Goal: Transaction & Acquisition: Purchase product/service

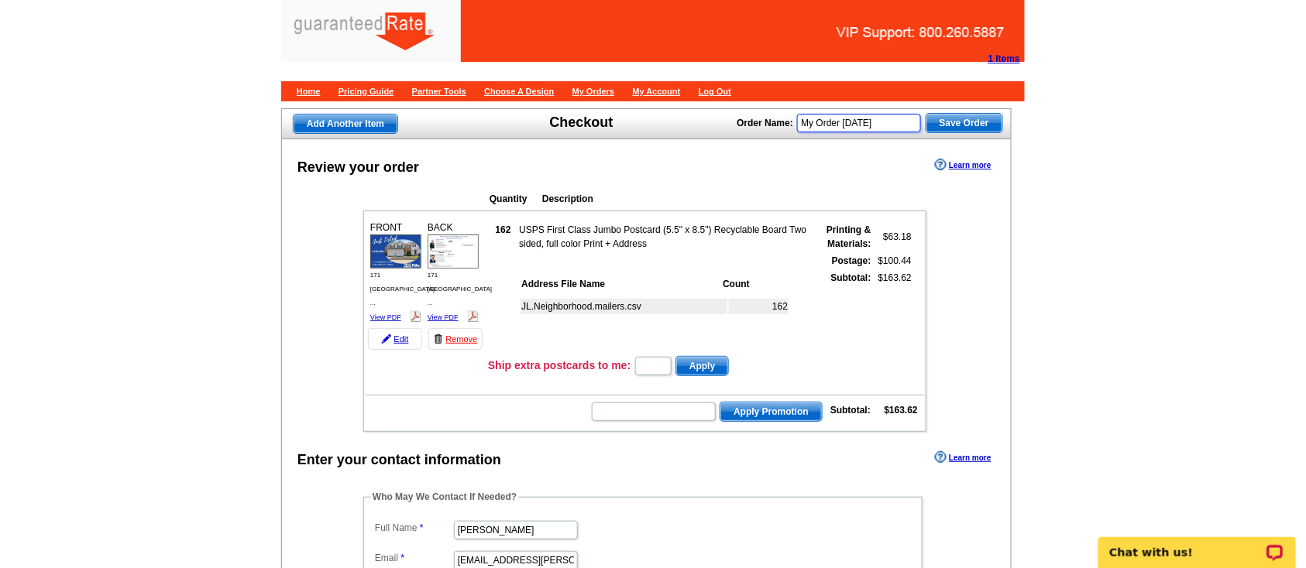
drag, startPoint x: 898, startPoint y: 129, endPoint x: 674, endPoint y: 124, distance: 224.6
click at [674, 124] on div "Add Another Item Checkout Order Name: My Order 2025-08-11 Save Order" at bounding box center [646, 123] width 730 height 31
type input "P Zgalich PC"
click at [973, 124] on span "Save Order" at bounding box center [964, 123] width 76 height 19
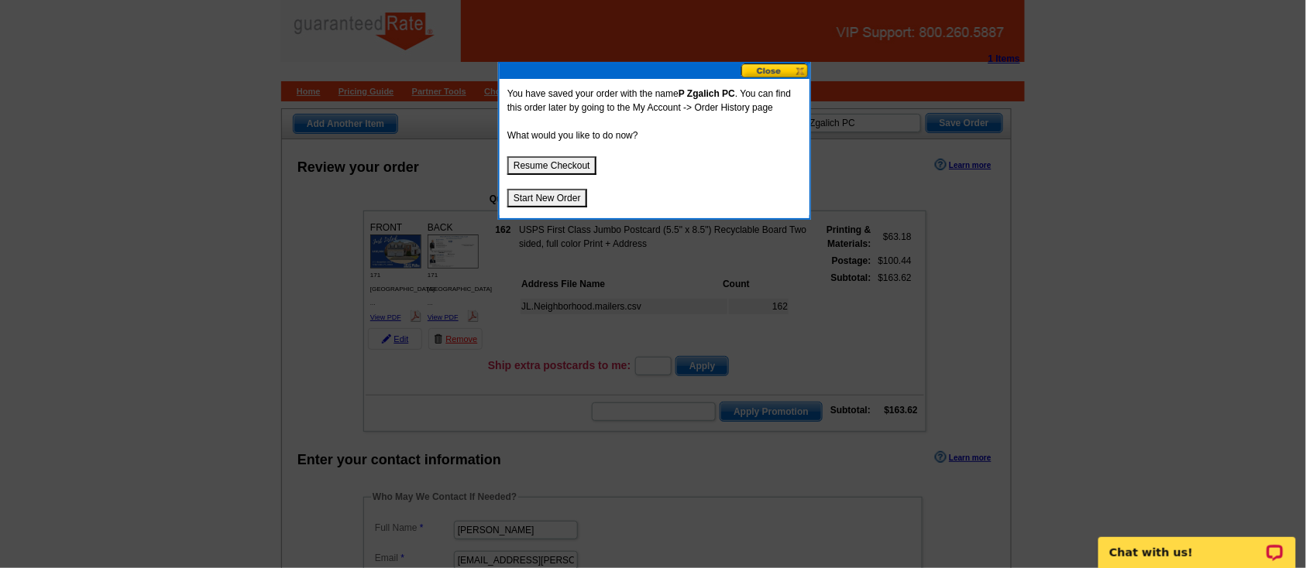
click at [563, 192] on button "Start New Order" at bounding box center [547, 198] width 80 height 19
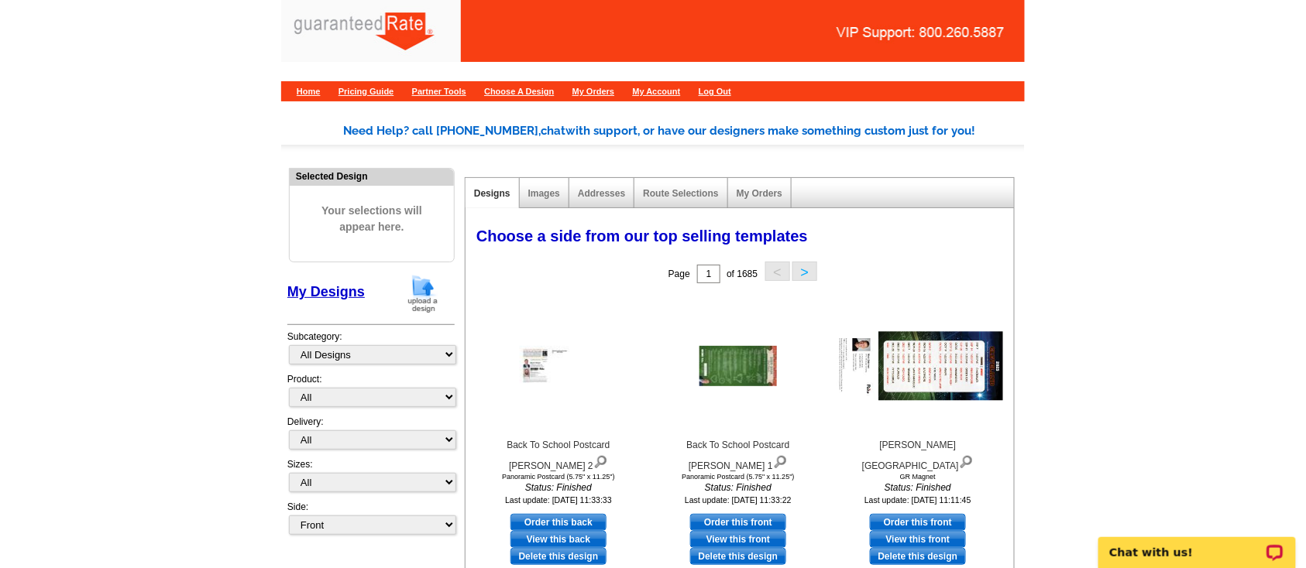
click at [410, 295] on img at bounding box center [423, 293] width 40 height 39
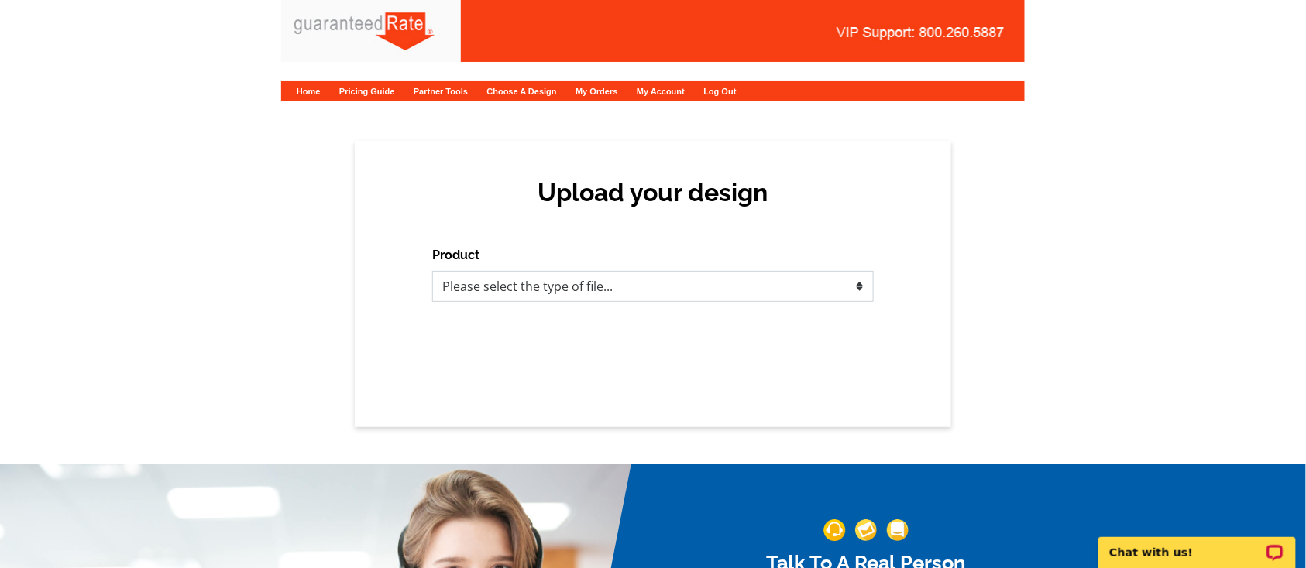
click at [551, 280] on select "Please select the type of file... Postcards Calendars Business Cards Letters an…" at bounding box center [652, 286] width 441 height 31
select select "1"
click at [432, 271] on select "Please select the type of file... Postcards Calendars Business Cards Letters an…" at bounding box center [652, 286] width 441 height 31
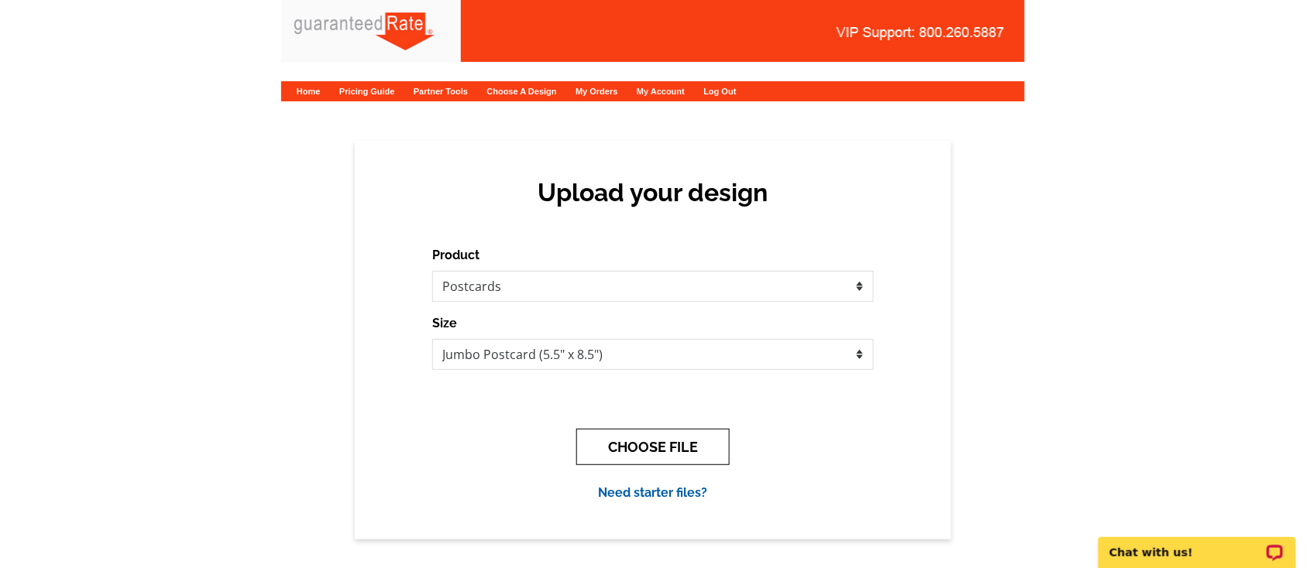
click at [649, 443] on button "CHOOSE FILE" at bounding box center [652, 447] width 153 height 36
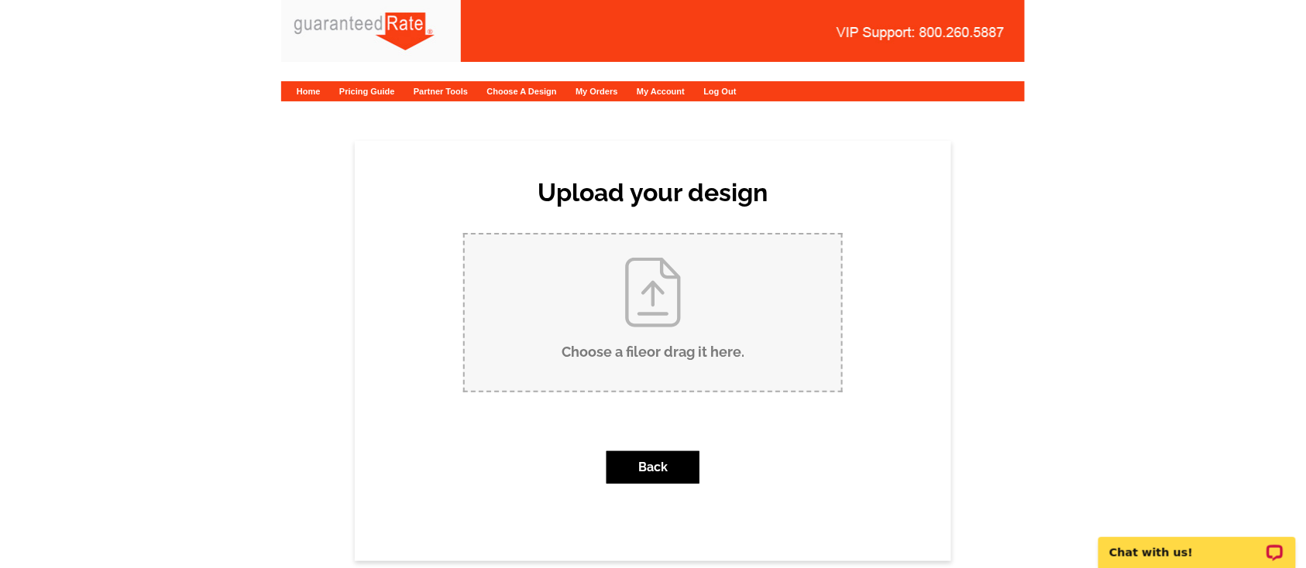
click at [614, 339] on input "Choose a file or drag it here ." at bounding box center [653, 313] width 376 height 156
type input "C:\fakepath\Just Sold-Valerie.pdf"
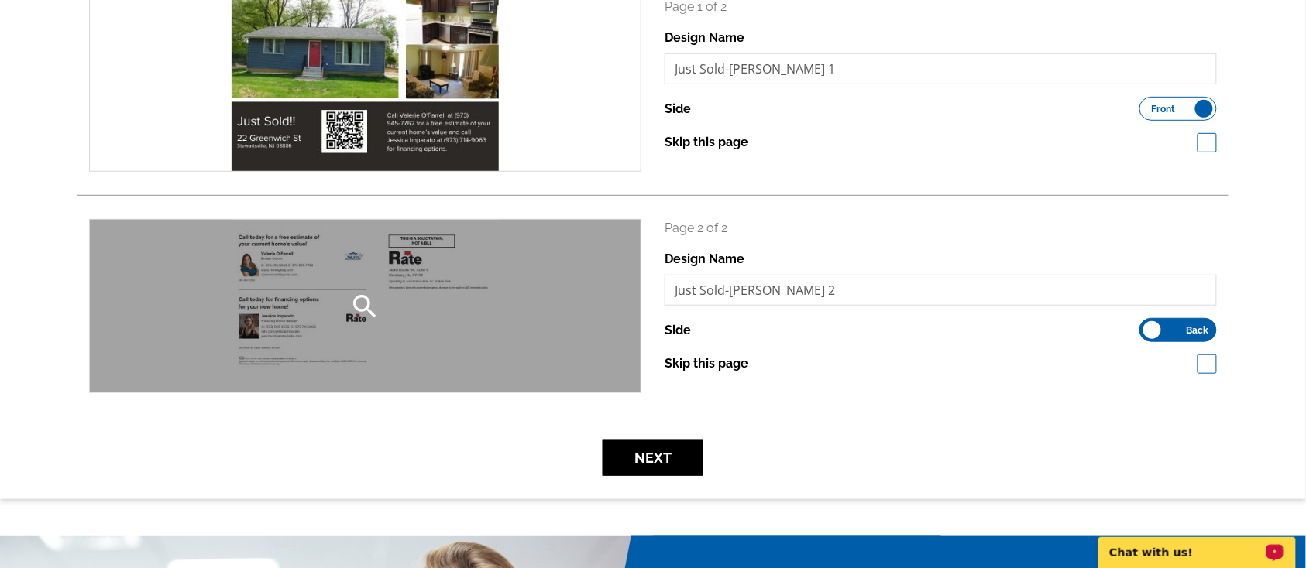
scroll to position [270, 0]
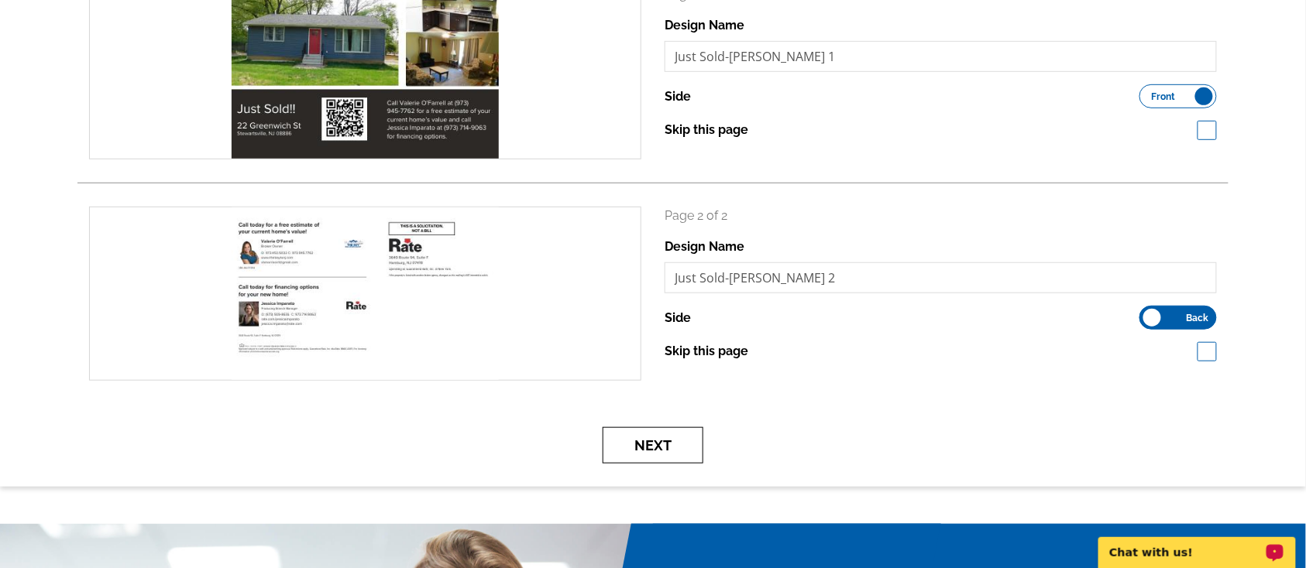
click at [658, 448] on button "Next" at bounding box center [652, 445] width 101 height 36
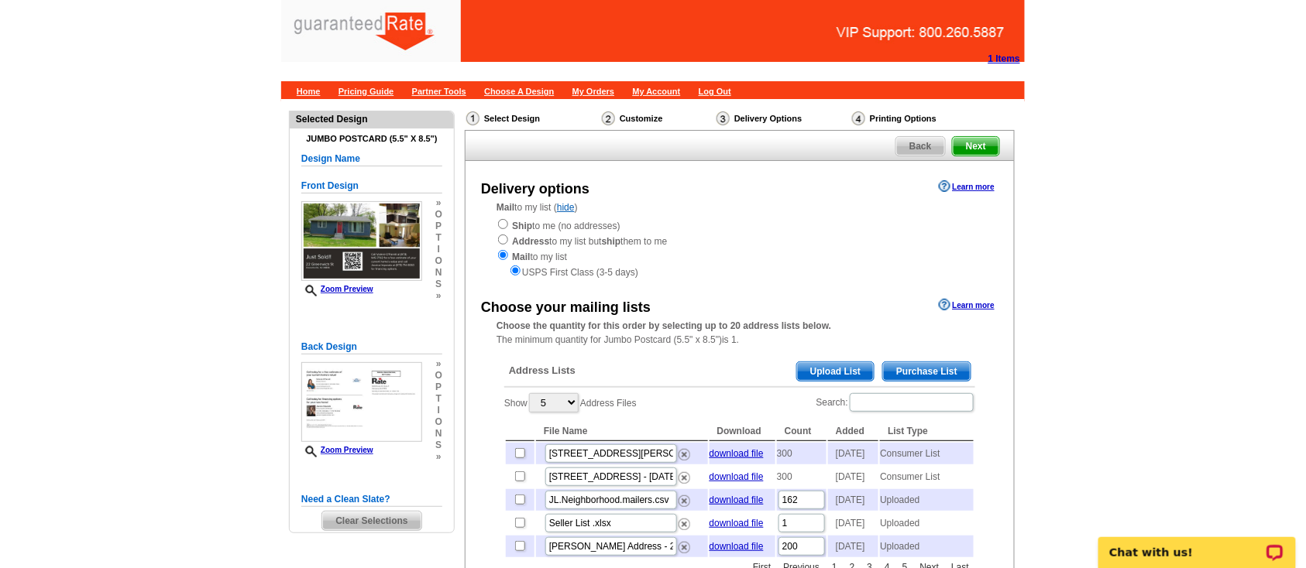
click at [923, 371] on span "Purchase List" at bounding box center [927, 371] width 88 height 19
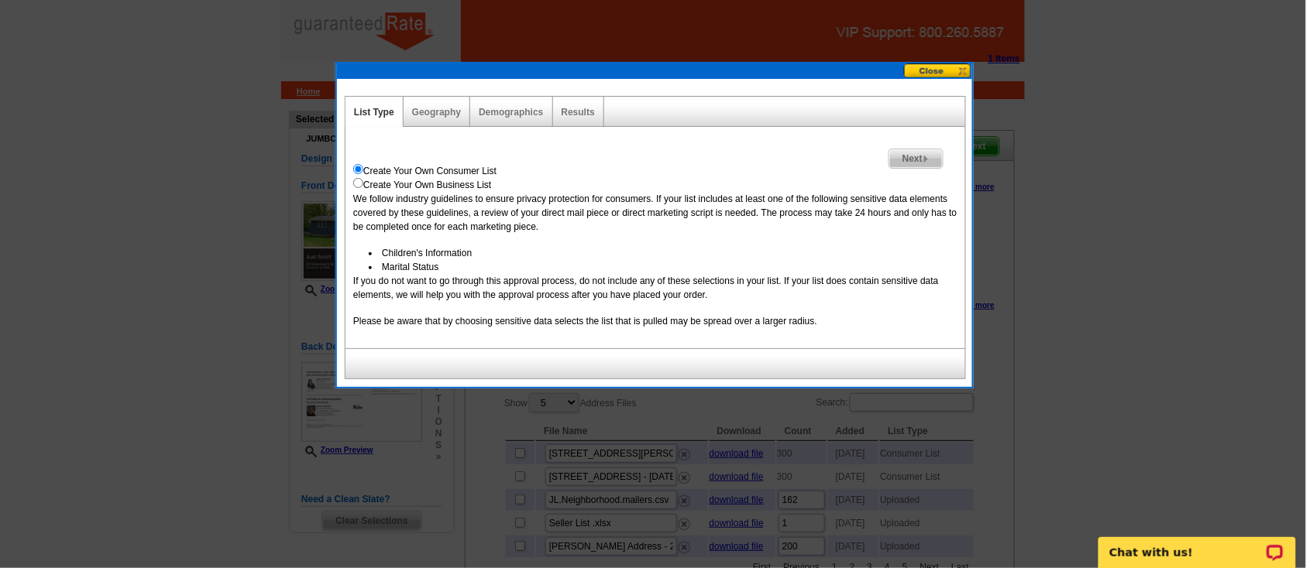
click at [427, 121] on div "Geography" at bounding box center [436, 112] width 67 height 30
click at [424, 107] on link "Geography" at bounding box center [436, 112] width 49 height 11
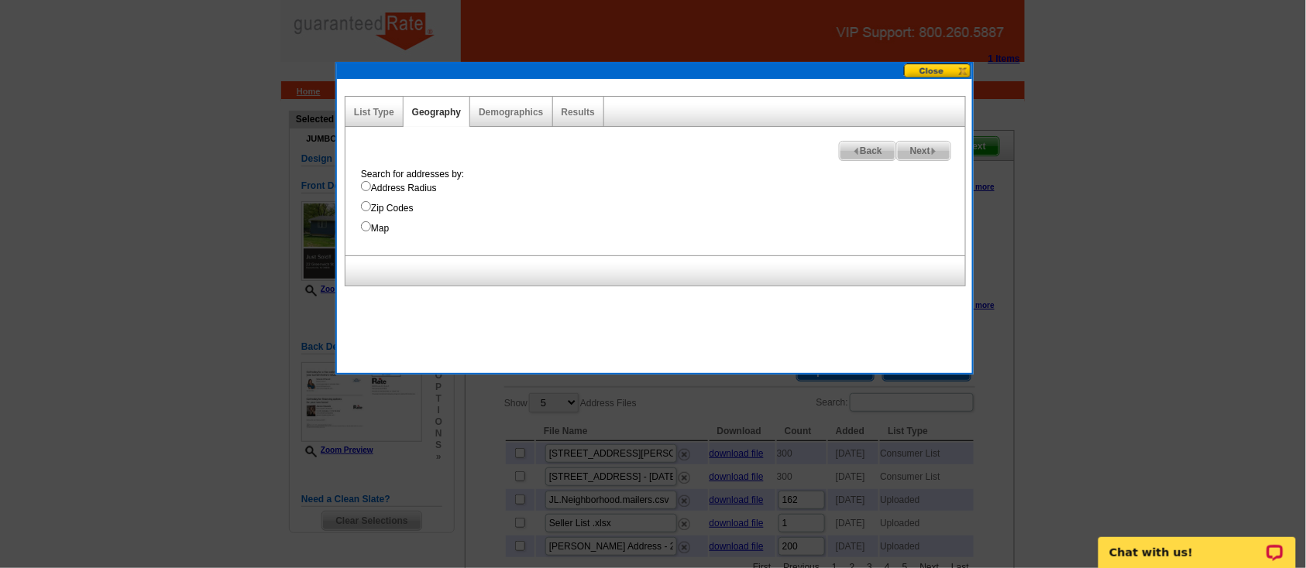
click at [404, 182] on label "Address Radius" at bounding box center [663, 188] width 604 height 14
click at [371, 182] on input "Address Radius" at bounding box center [366, 186] width 10 height 10
radio input "true"
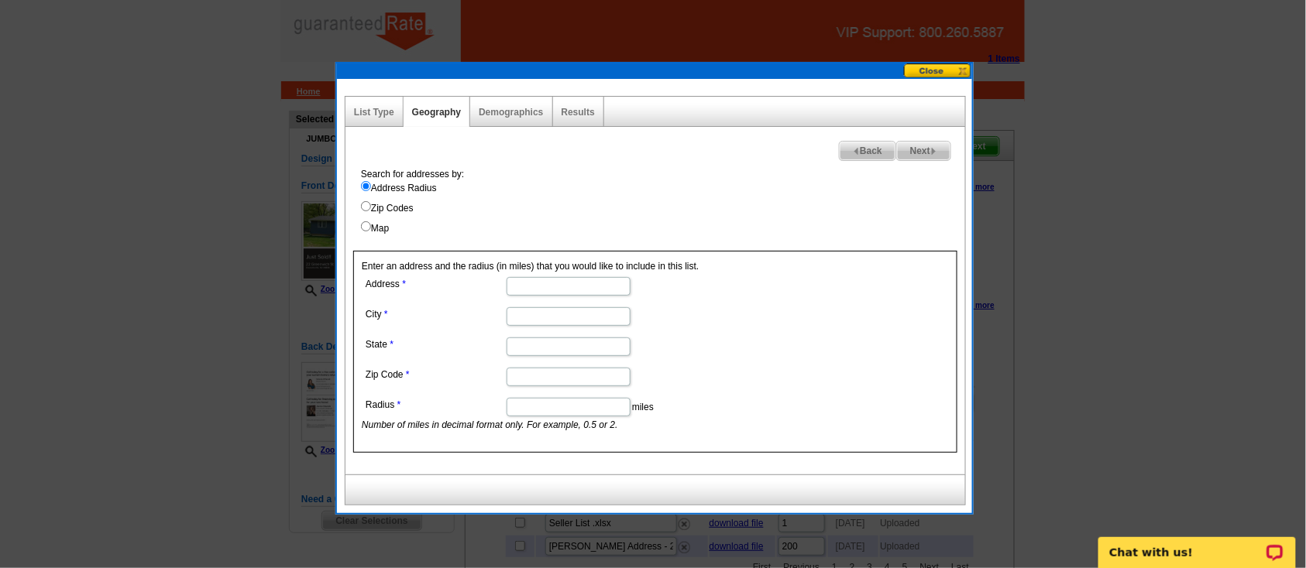
click at [562, 283] on input "Address" at bounding box center [568, 286] width 124 height 19
paste input "50 Broadway in Hillsdale"
click at [577, 287] on input "50 Broadway in Hillsdale" at bounding box center [568, 286] width 124 height 19
drag, startPoint x: 618, startPoint y: 279, endPoint x: 567, endPoint y: 285, distance: 51.5
click at [567, 285] on input "50 Broadway Hillsdale" at bounding box center [568, 286] width 124 height 19
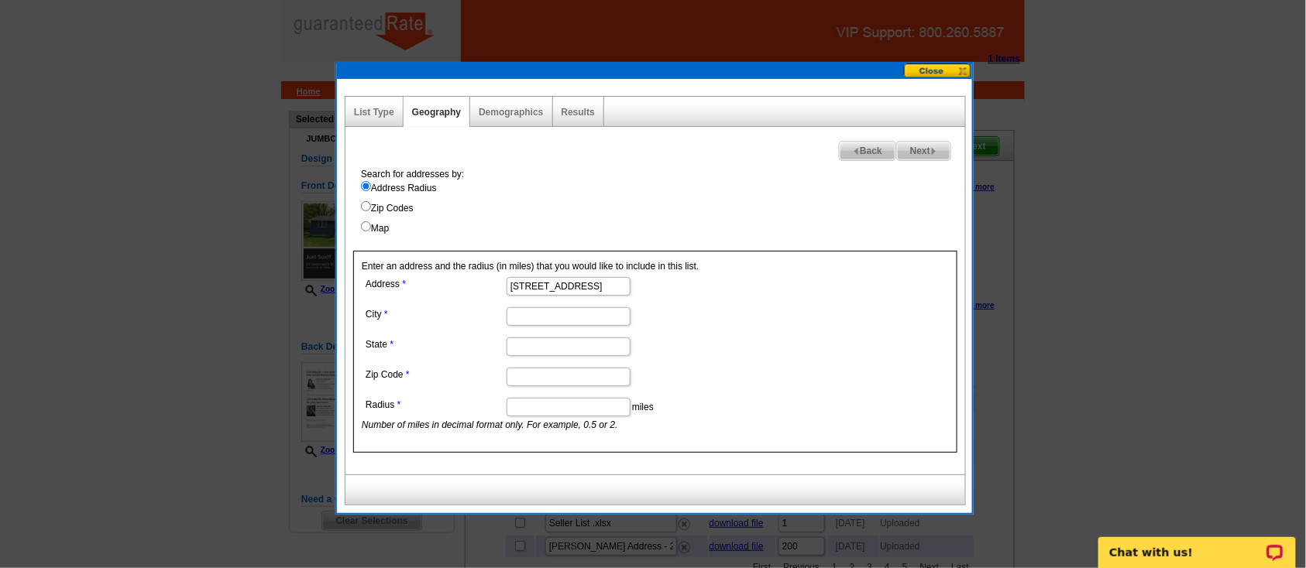
click at [567, 285] on input "50 Broadway Hillsdale" at bounding box center [568, 286] width 124 height 19
drag, startPoint x: 617, startPoint y: 287, endPoint x: 571, endPoint y: 287, distance: 45.7
click at [571, 287] on input "50 Broadway Hillsdale" at bounding box center [568, 286] width 124 height 19
type input "50 Broadway"
click at [556, 319] on input "City" at bounding box center [568, 316] width 124 height 19
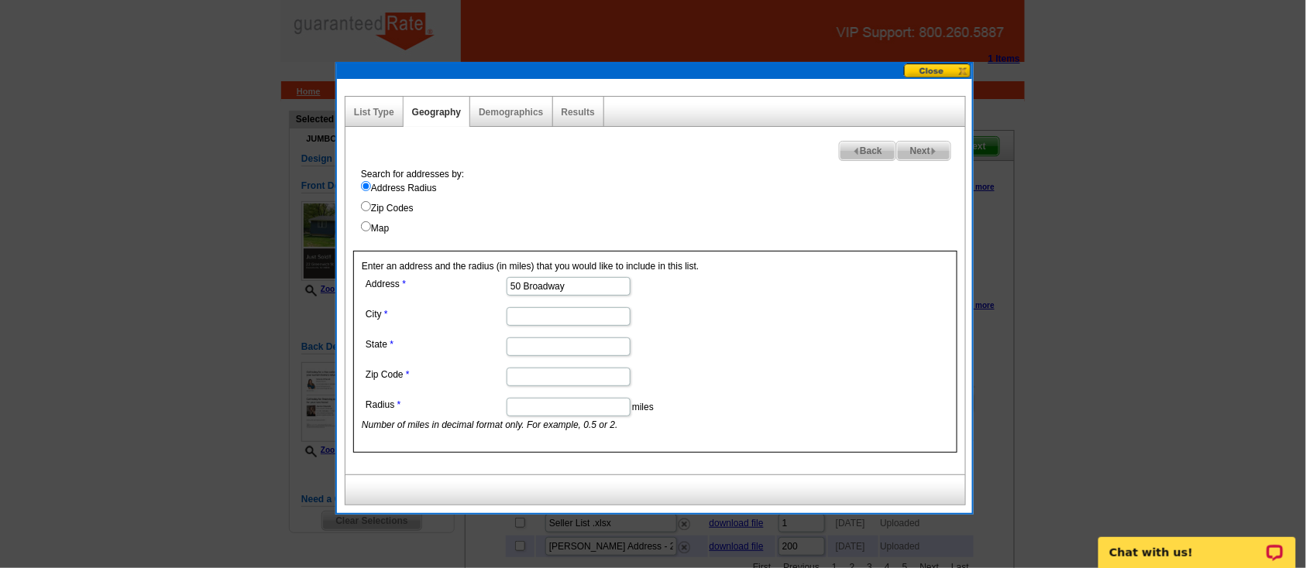
paste input "Hillsdale"
type input "Hillsdale"
click at [529, 353] on input "State" at bounding box center [568, 347] width 124 height 19
type input "[US_STATE]"
click at [545, 376] on input "Zip Code" at bounding box center [568, 377] width 124 height 19
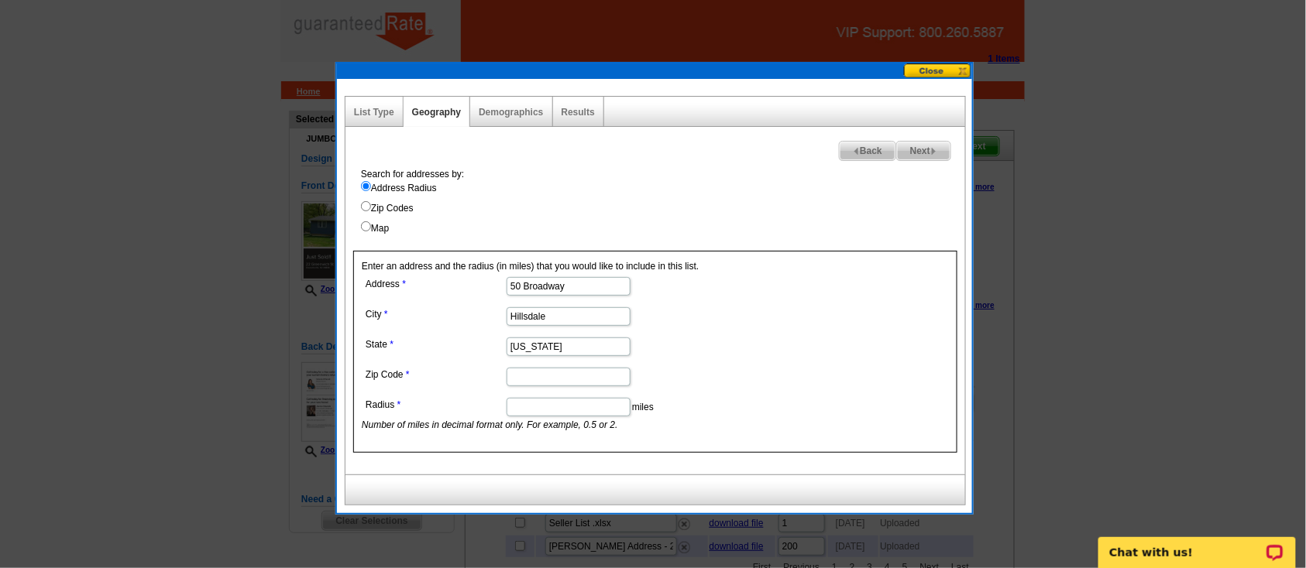
paste input "07642"
type input "07642"
click at [535, 409] on input "Radius" at bounding box center [568, 407] width 124 height 19
type input "."
type input "2"
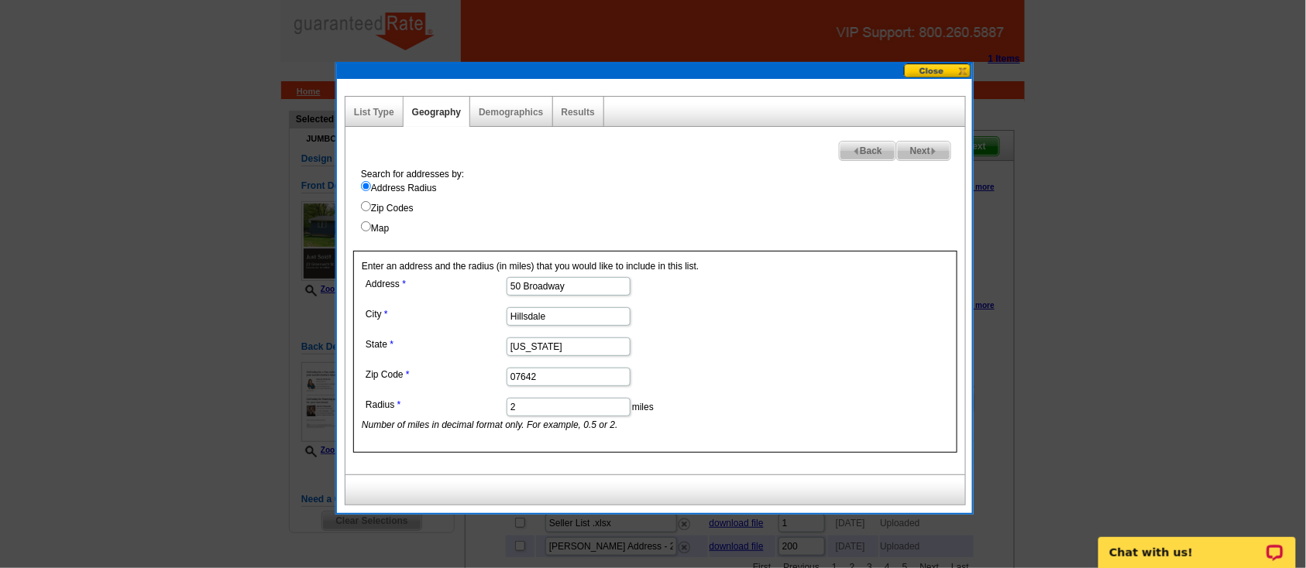
click at [922, 146] on span "Next" at bounding box center [923, 151] width 53 height 19
select select
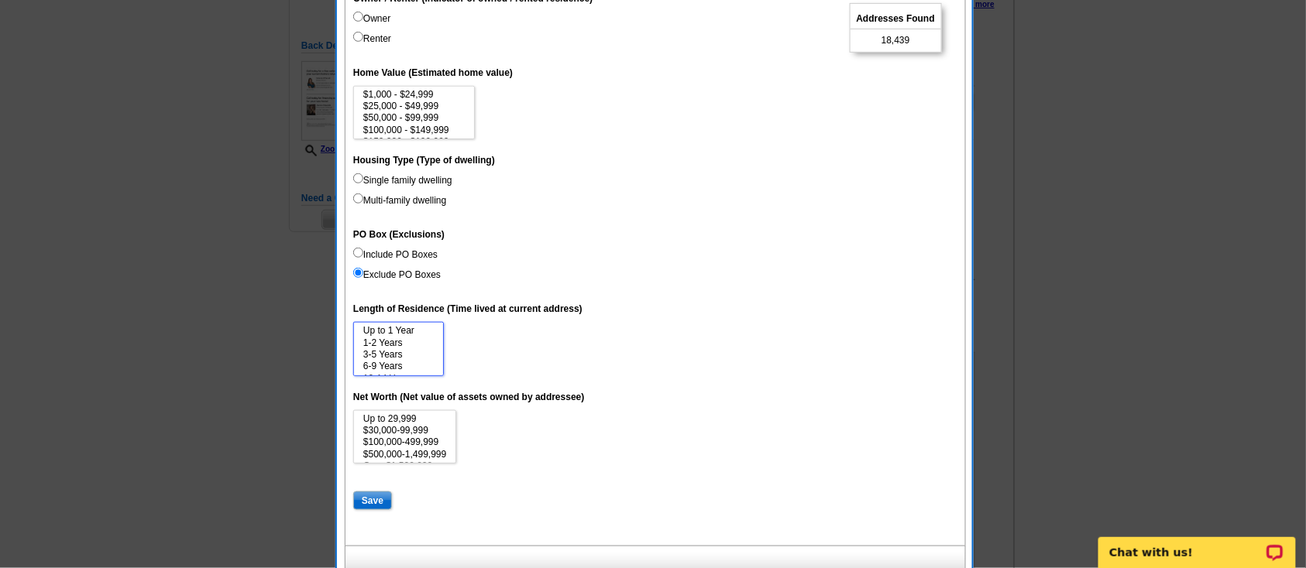
scroll to position [23, 0]
select select "15"
click at [405, 369] on option "15 Years or more" at bounding box center [399, 368] width 74 height 12
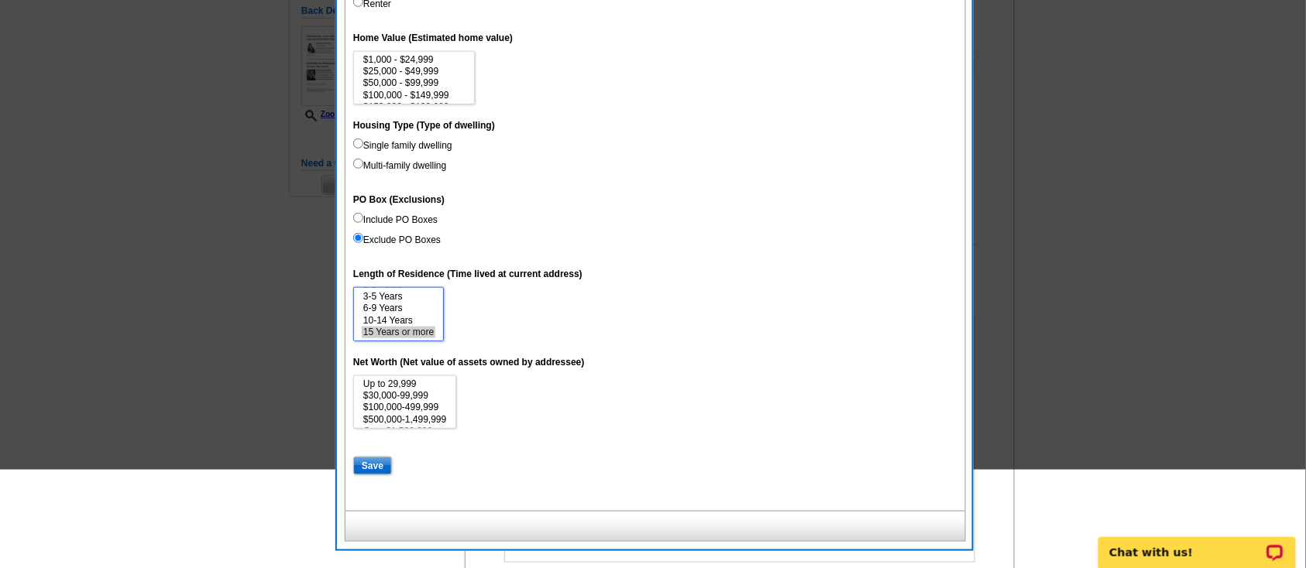
scroll to position [341, 0]
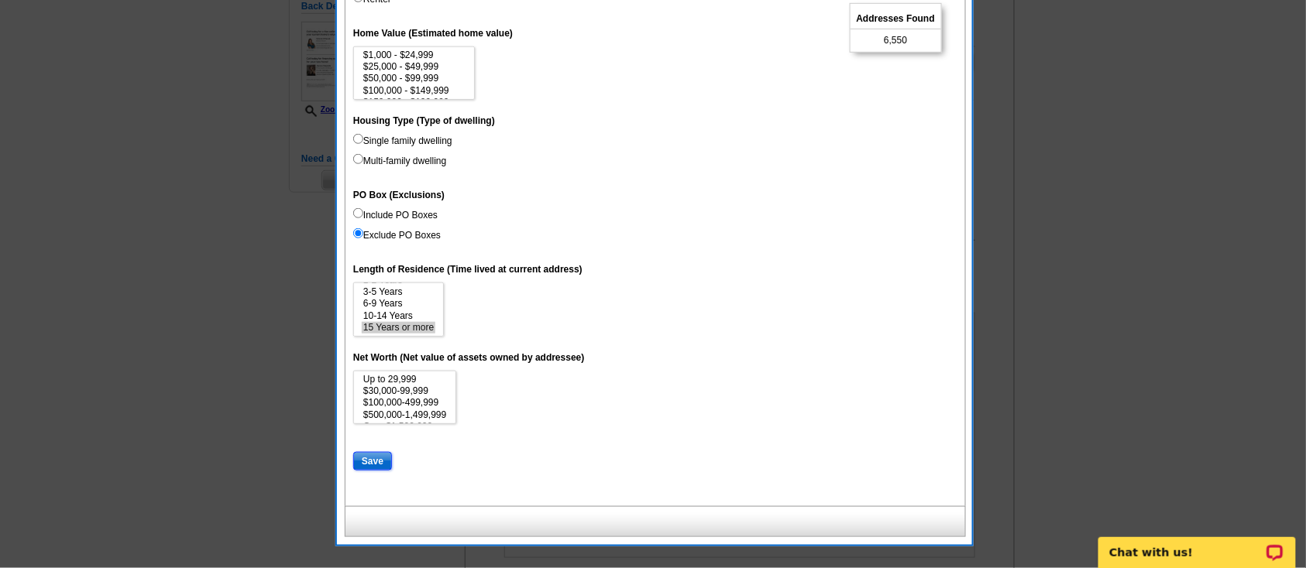
click at [366, 464] on input "Save" at bounding box center [372, 461] width 39 height 19
select select
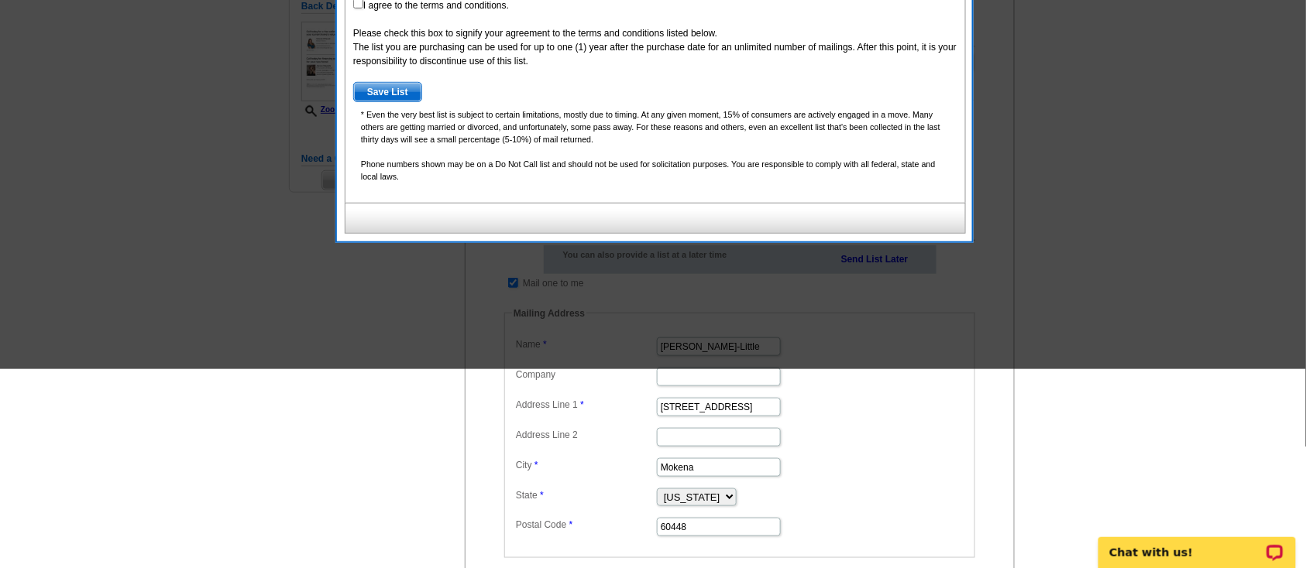
scroll to position [140, 0]
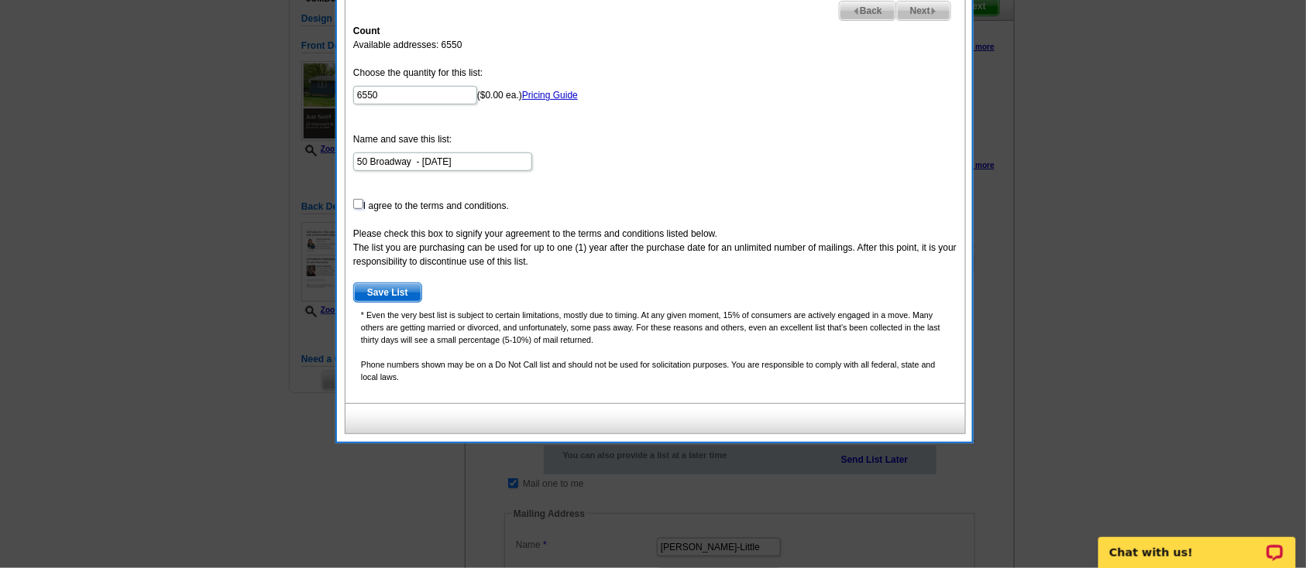
click at [356, 204] on input "checkbox" at bounding box center [358, 204] width 10 height 10
checkbox input "true"
click at [375, 283] on button "Save List" at bounding box center [387, 293] width 69 height 20
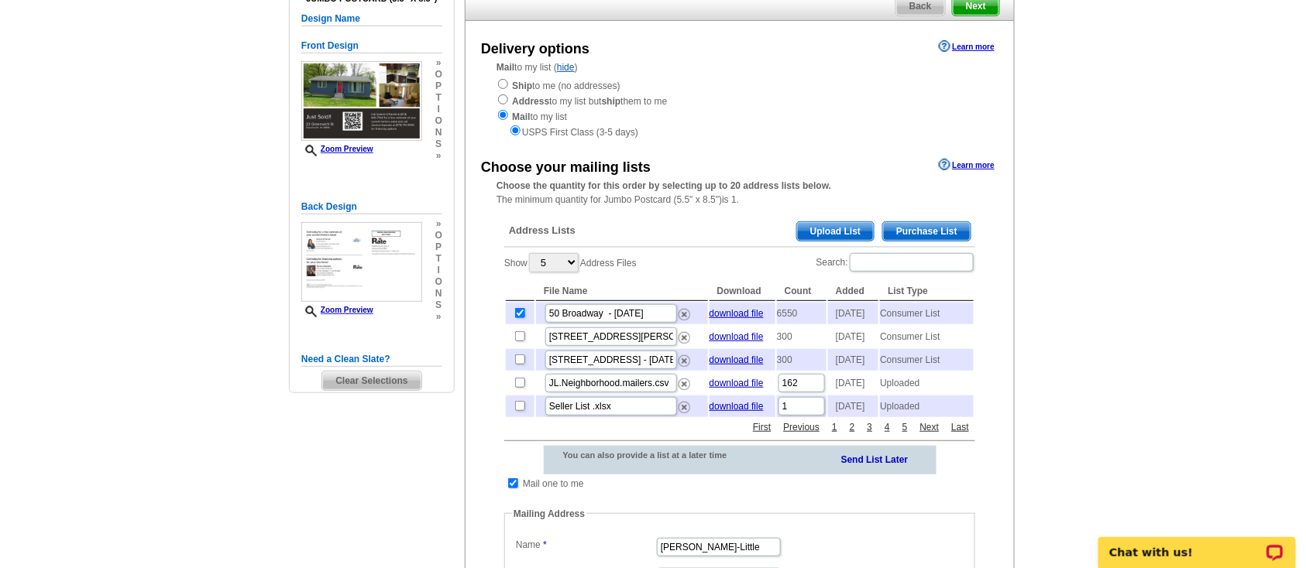
click at [758, 307] on td "download file" at bounding box center [742, 314] width 66 height 22
click at [755, 318] on link "download file" at bounding box center [736, 313] width 54 height 11
